Goal: Navigation & Orientation: Find specific page/section

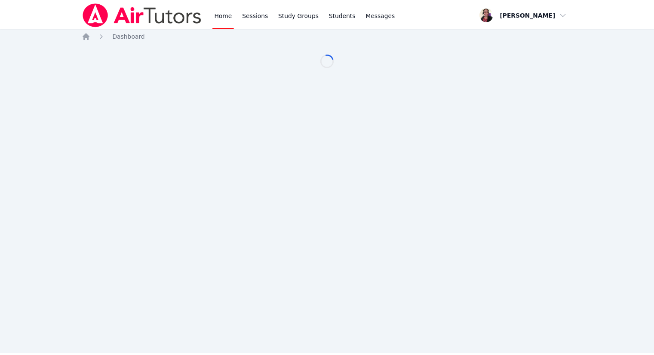
scroll to position [49, 0]
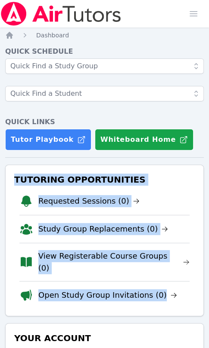
drag, startPoint x: 13, startPoint y: 179, endPoint x: 164, endPoint y: 283, distance: 183.0
click at [164, 283] on div "Tutoring Opportunities Requested Sessions (0) Study Group Replacements (0) View…" at bounding box center [104, 241] width 198 height 152
copy div "Tutoring Opportunities Requested Sessions (0) Study Group Replacements (0) View…"
